Goal: Find specific page/section: Find specific page/section

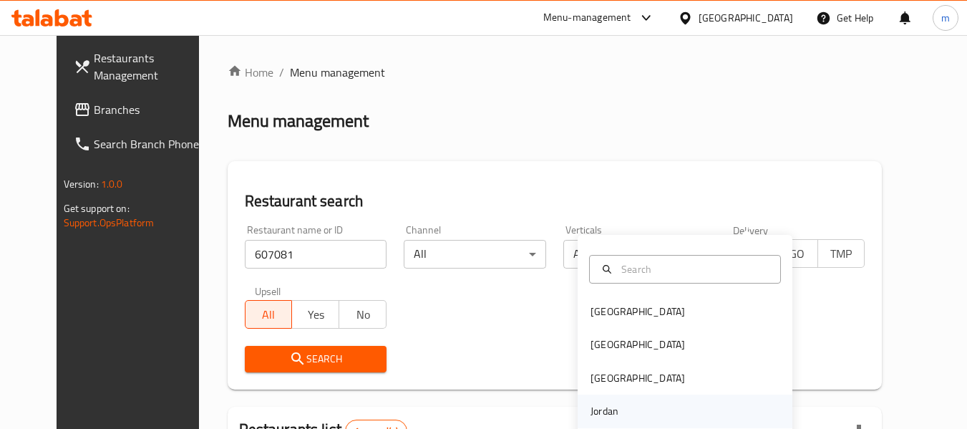
scroll to position [198, 0]
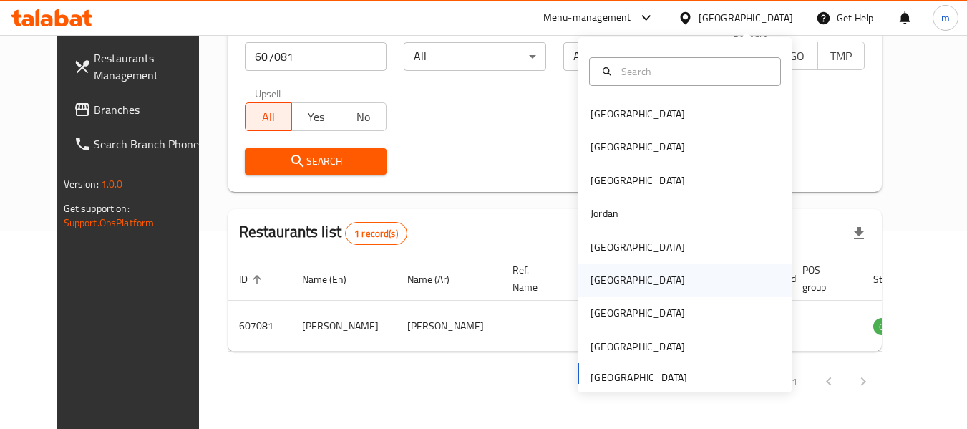
click at [606, 280] on div "Oman" at bounding box center [638, 280] width 94 height 16
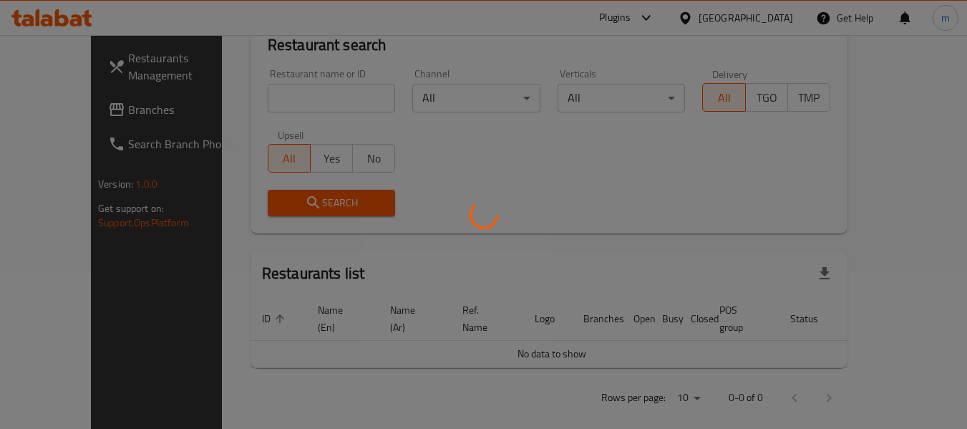
scroll to position [198, 0]
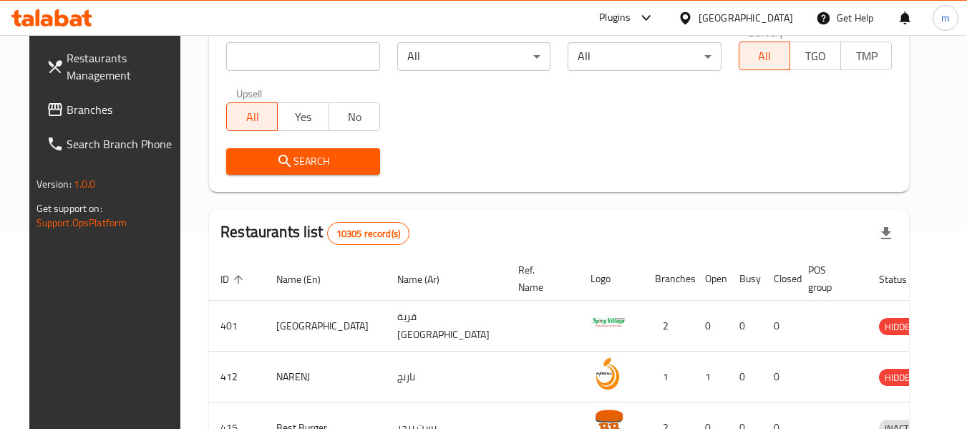
click at [67, 110] on span "Branches" at bounding box center [123, 109] width 113 height 17
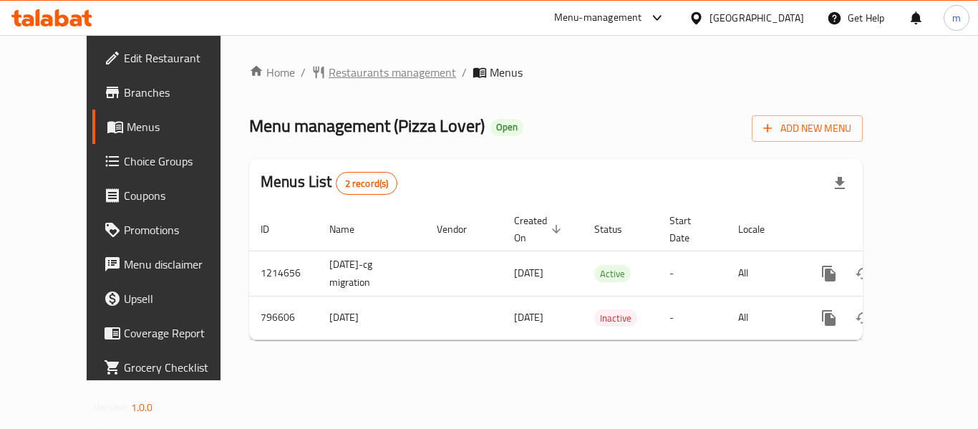
click at [348, 74] on span "Restaurants management" at bounding box center [392, 72] width 127 height 17
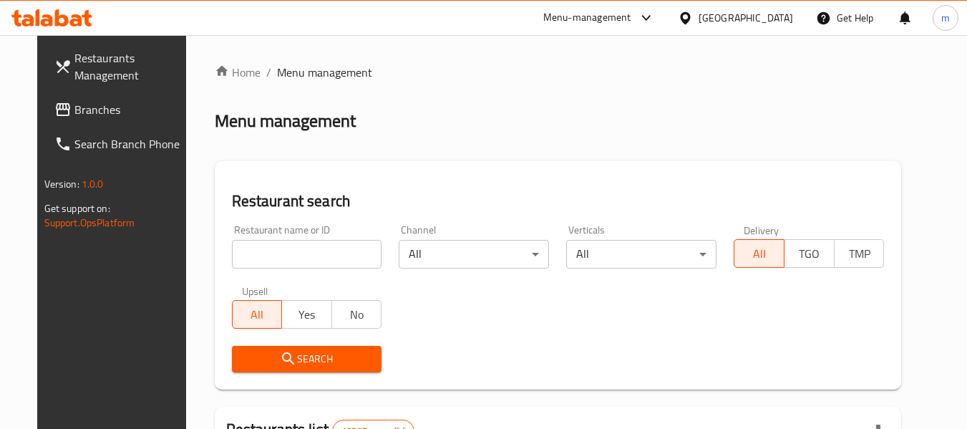
click at [304, 249] on input "search" at bounding box center [307, 254] width 150 height 29
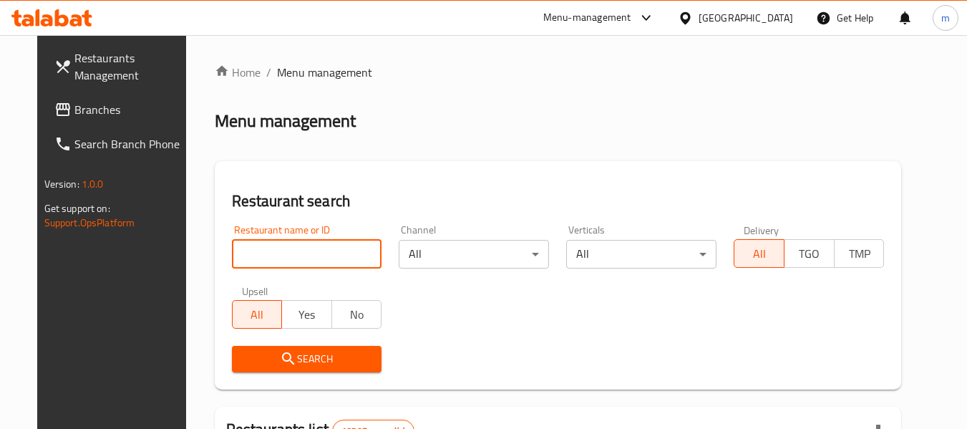
paste input "653526"
type input "653526"
click button "Search" at bounding box center [307, 359] width 150 height 26
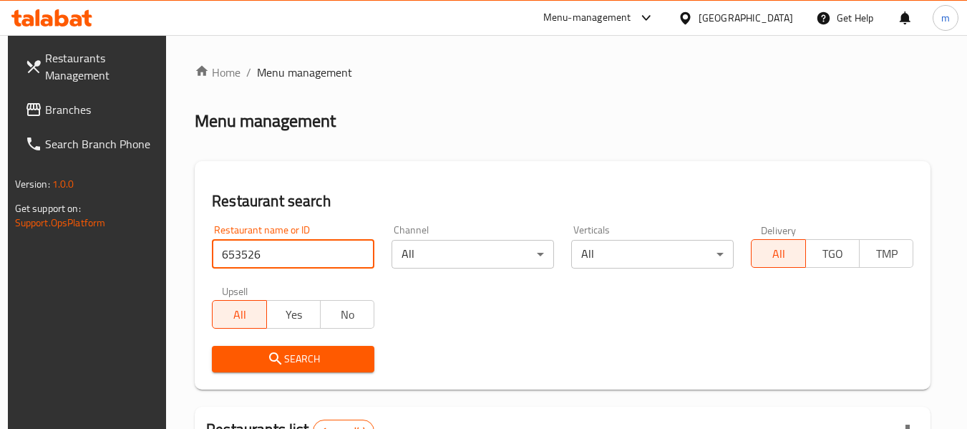
click at [775, 16] on div "Oman" at bounding box center [746, 18] width 94 height 16
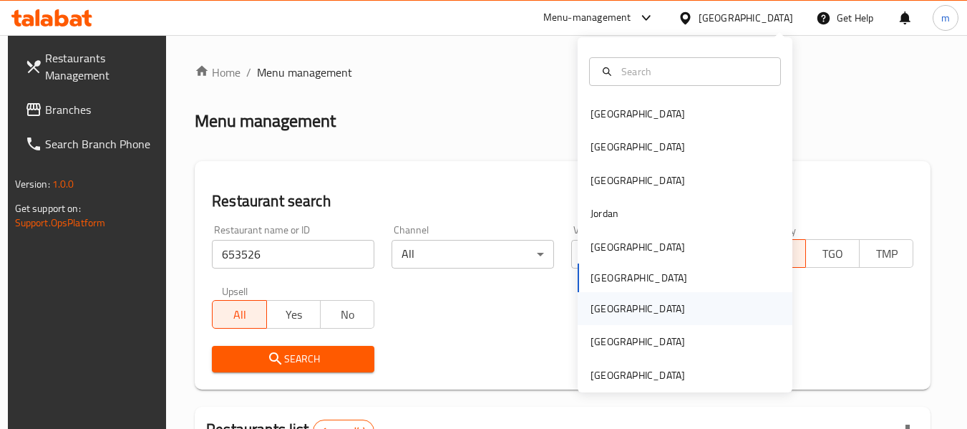
click at [591, 307] on div "[GEOGRAPHIC_DATA]" at bounding box center [638, 309] width 94 height 16
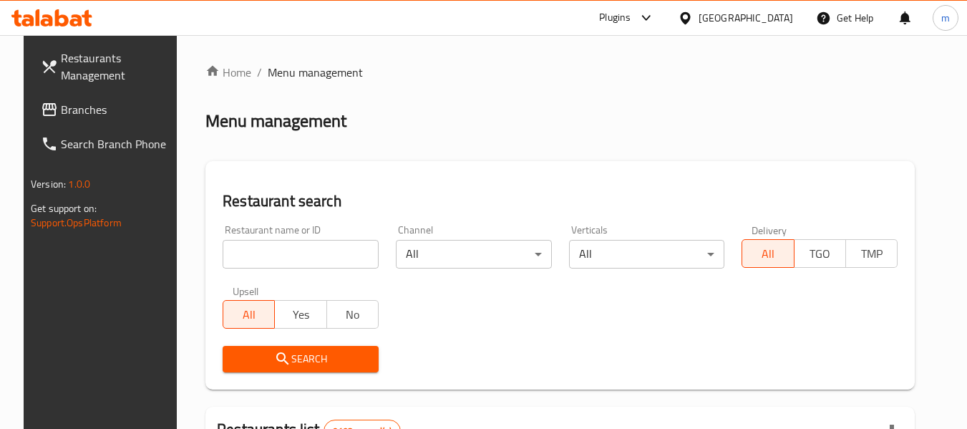
click at [64, 104] on span "Branches" at bounding box center [117, 109] width 113 height 17
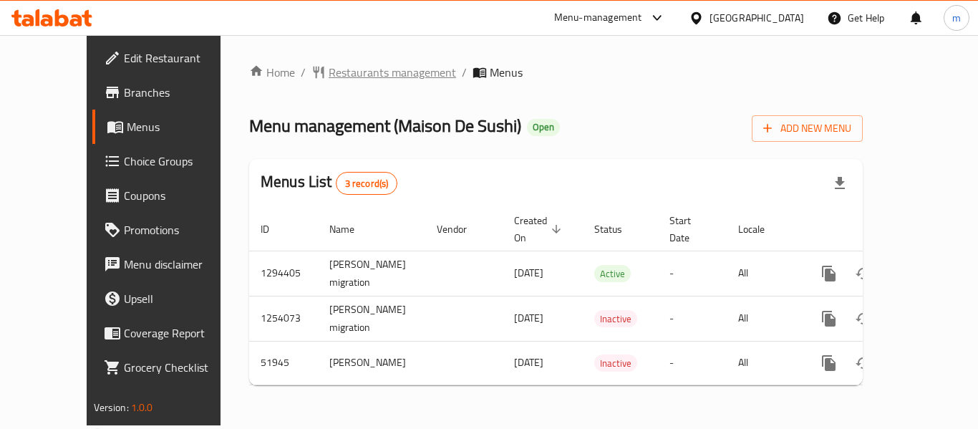
click at [347, 71] on span "Restaurants management" at bounding box center [392, 72] width 127 height 17
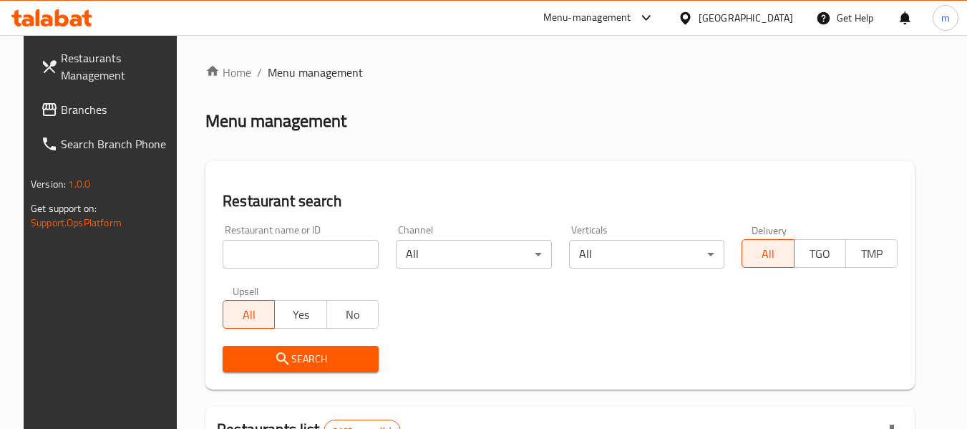
click at [344, 255] on input "search" at bounding box center [301, 254] width 156 height 29
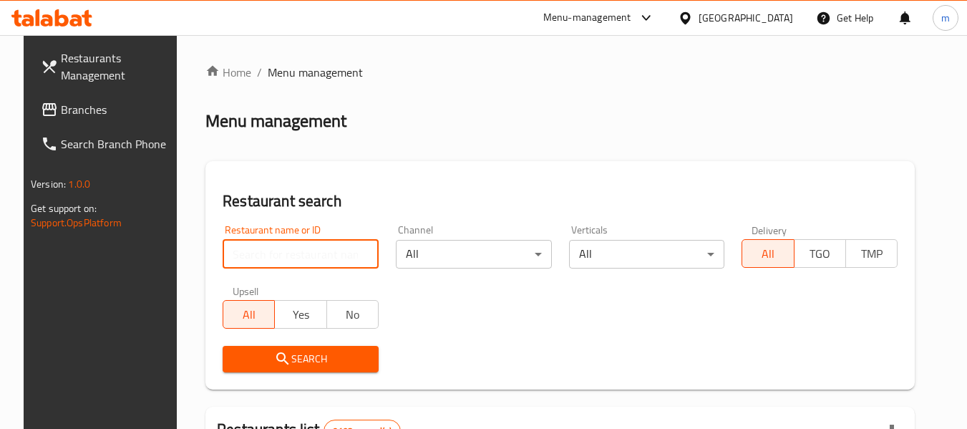
paste input "25906"
type input "25906"
click button "Search" at bounding box center [301, 359] width 156 height 26
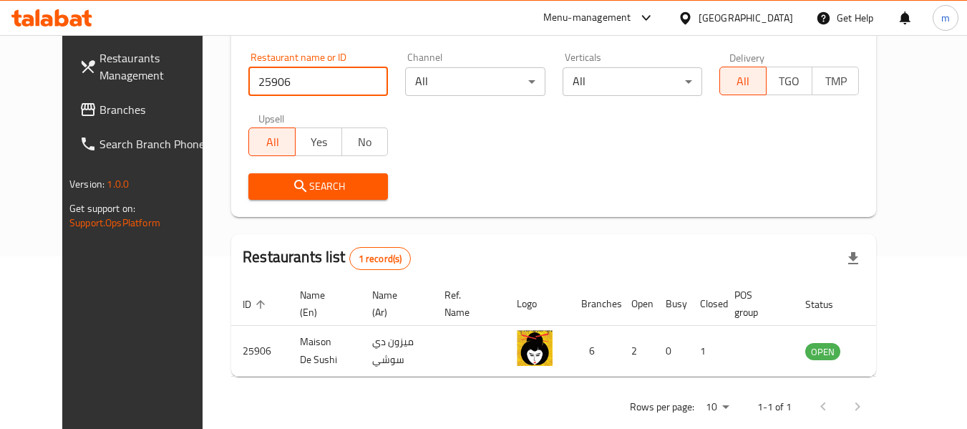
scroll to position [198, 0]
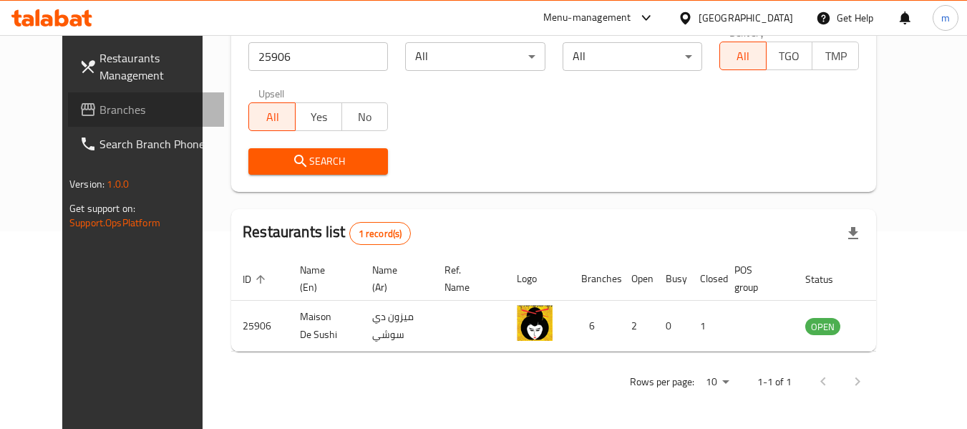
click at [100, 114] on span "Branches" at bounding box center [156, 109] width 113 height 17
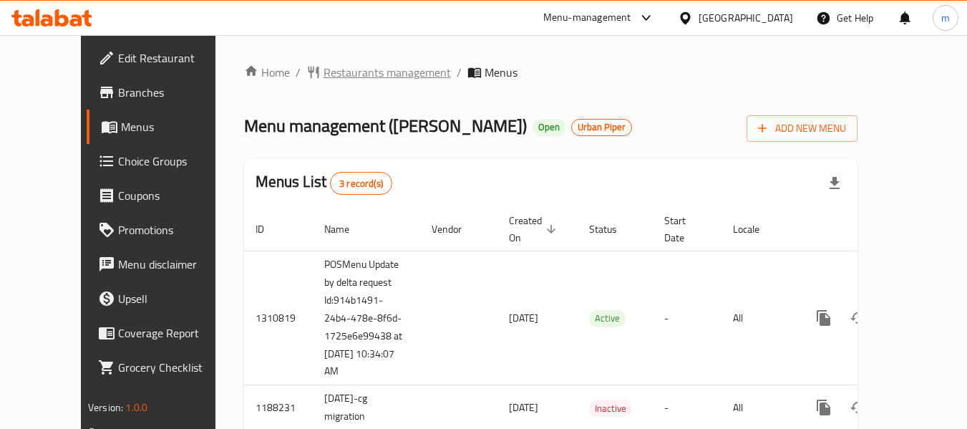
click at [340, 70] on span "Restaurants management" at bounding box center [387, 72] width 127 height 17
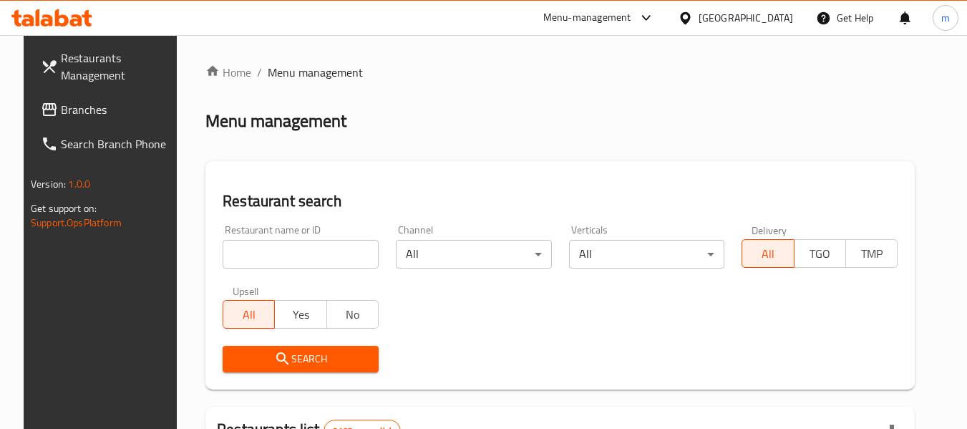
click at [291, 249] on input "search" at bounding box center [301, 254] width 156 height 29
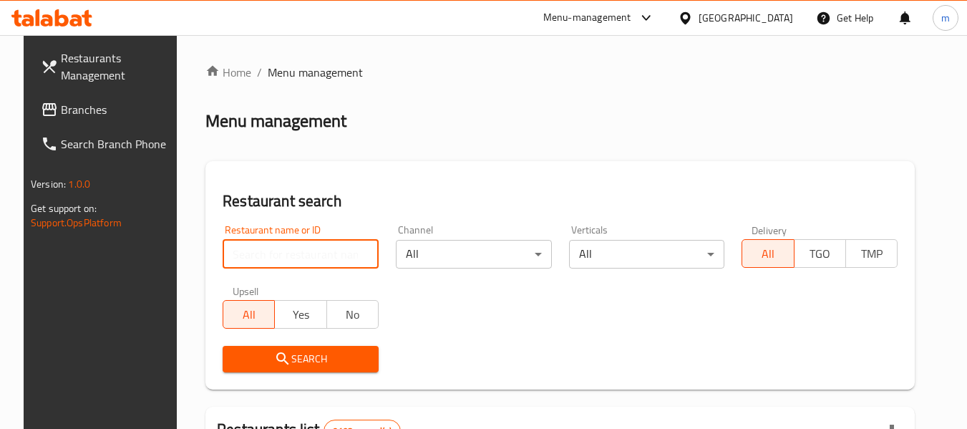
click button "Search" at bounding box center [301, 359] width 156 height 26
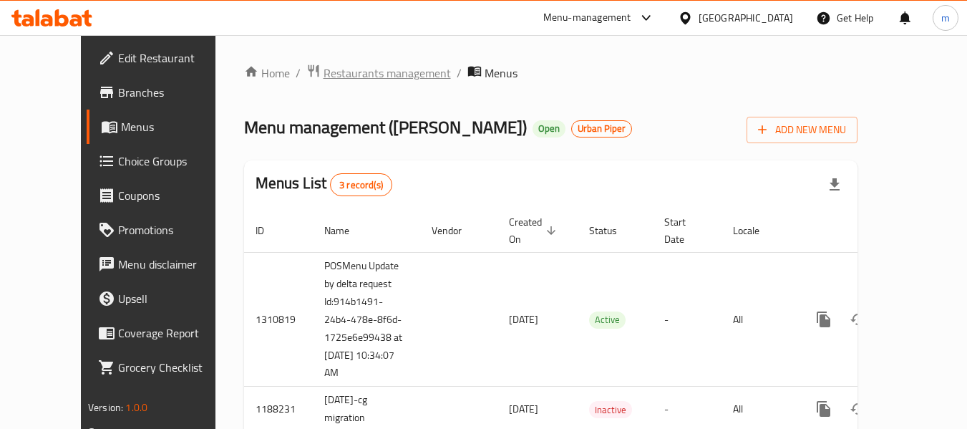
click at [362, 69] on span "Restaurants management" at bounding box center [387, 72] width 127 height 17
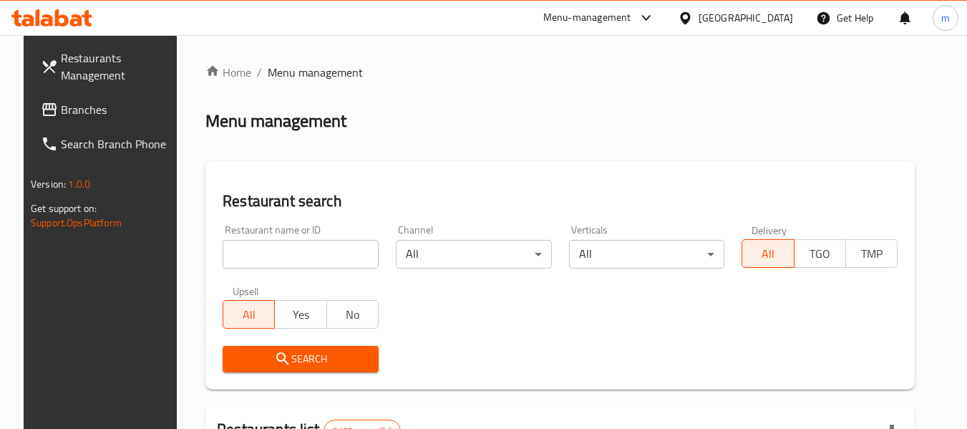
click at [309, 248] on input "search" at bounding box center [301, 254] width 156 height 29
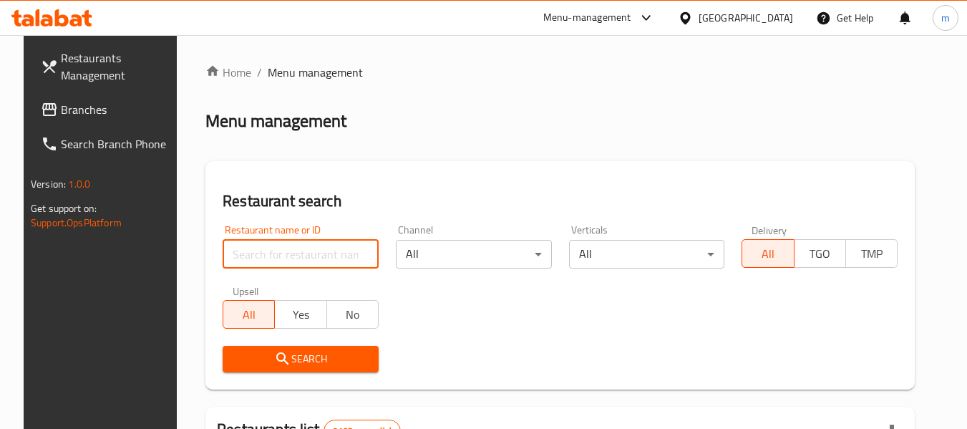
paste input "11297"
type input "11297"
click button "Search" at bounding box center [301, 359] width 156 height 26
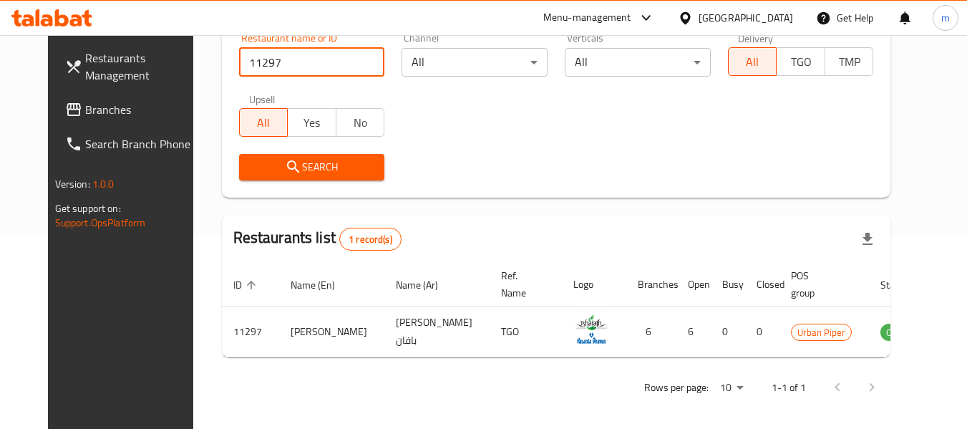
scroll to position [198, 0]
